Goal: Information Seeking & Learning: Learn about a topic

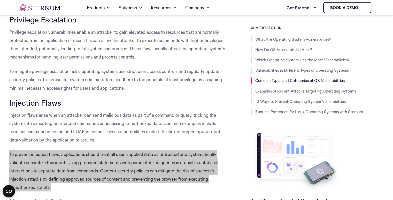
scroll to position [894, 0]
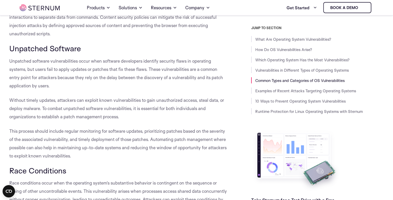
scroll to position [1049, 0]
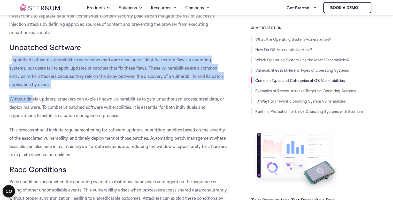
drag, startPoint x: 11, startPoint y: 67, endPoint x: 23, endPoint y: 67, distance: 12.7
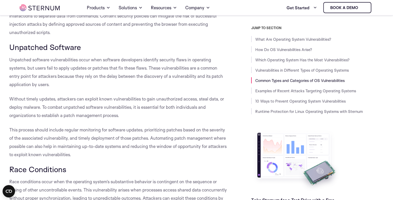
drag, startPoint x: 9, startPoint y: 67, endPoint x: 166, endPoint y: 166, distance: 185.0
copy div "Unpatched software vulnerabilities occur when software developers identify secu…"
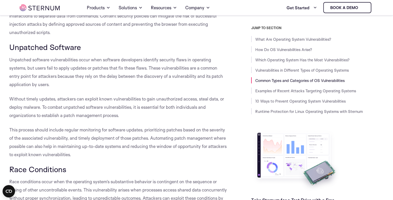
scroll to position [1127, 0]
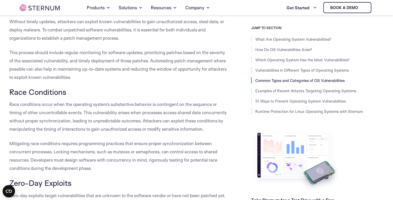
click at [96, 120] on span "Race conditions occur when the operating system’s substantive behavior is conti…" at bounding box center [117, 117] width 217 height 30
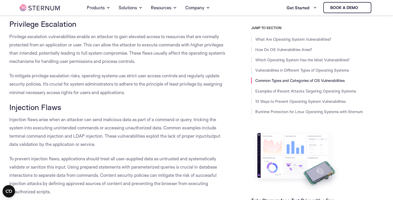
scroll to position [894, 0]
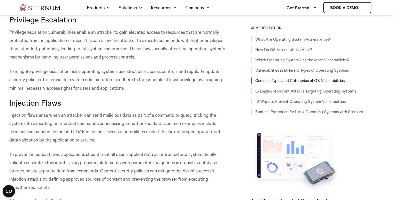
drag, startPoint x: 10, startPoint y: 39, endPoint x: 129, endPoint y: 97, distance: 132.4
copy div "Privilege escalation vulnerabilities enable an attacker to gain elevated access…"
click at [118, 50] on span "Privilege escalation vulnerabilities enable an attacker to gain elevated access…" at bounding box center [117, 44] width 216 height 30
